Goal: Task Accomplishment & Management: Complete application form

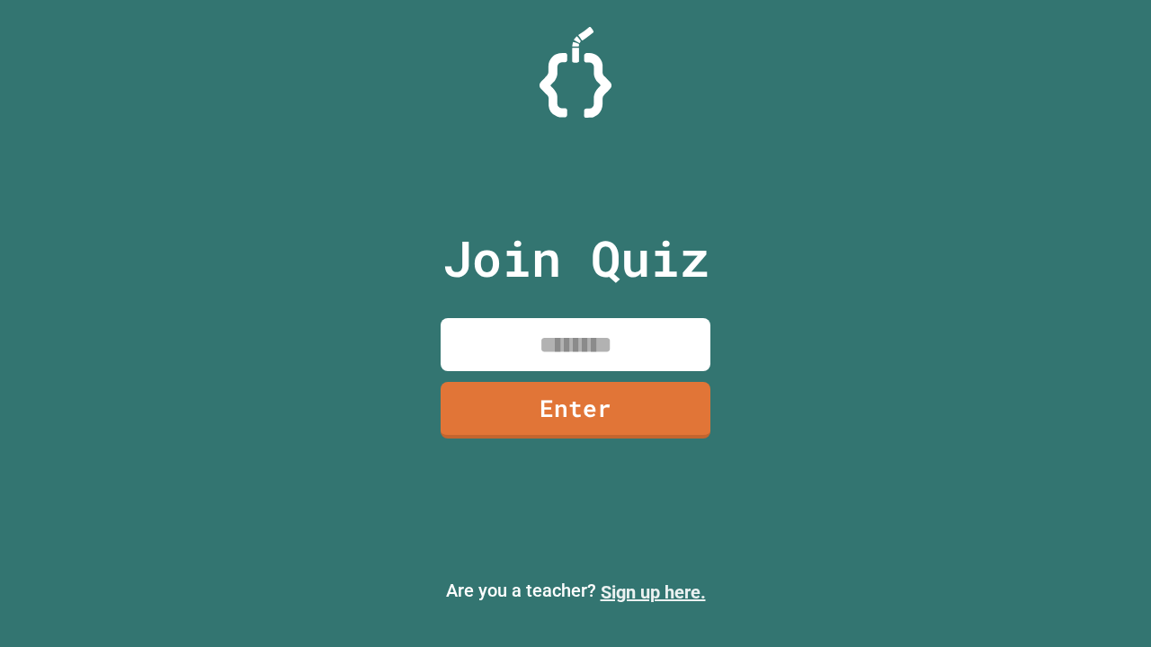
click at [653, 593] on link "Sign up here." at bounding box center [653, 593] width 105 height 22
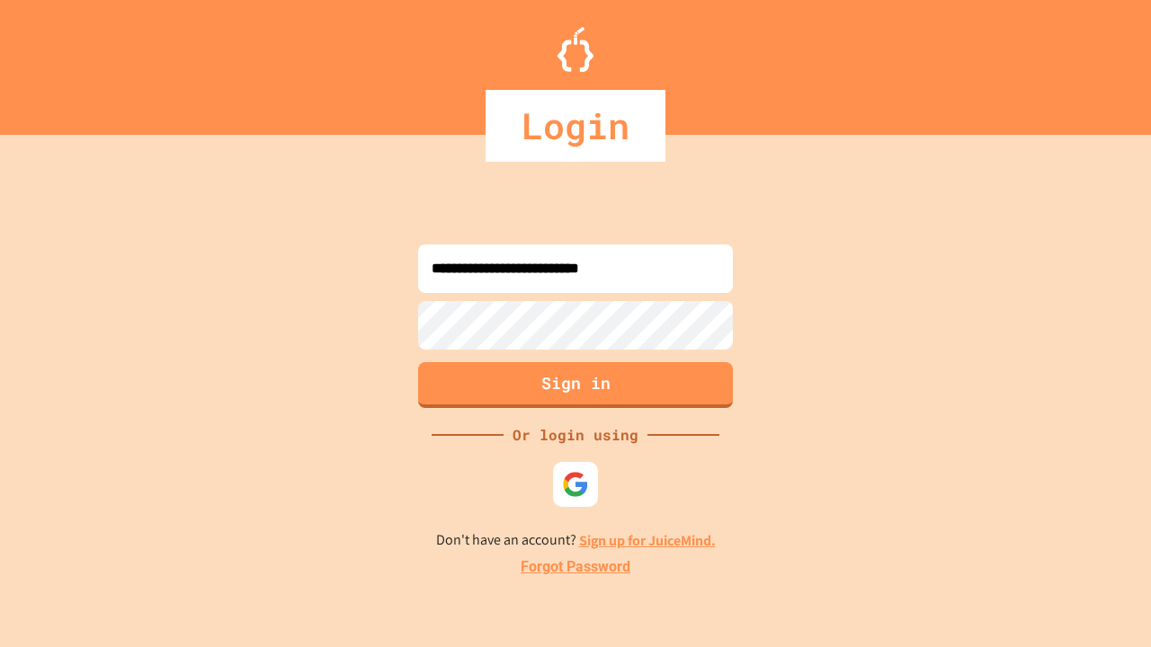
type input "**********"
